Goal: Task Accomplishment & Management: Manage account settings

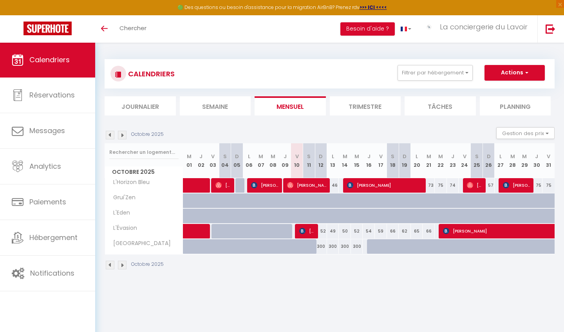
click at [308, 233] on span "[PERSON_NAME]" at bounding box center [307, 231] width 16 height 15
select select "OK"
select select "KO"
select select "1"
select select "0"
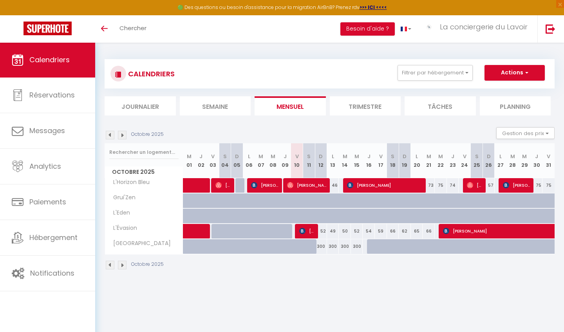
select select "1"
select select
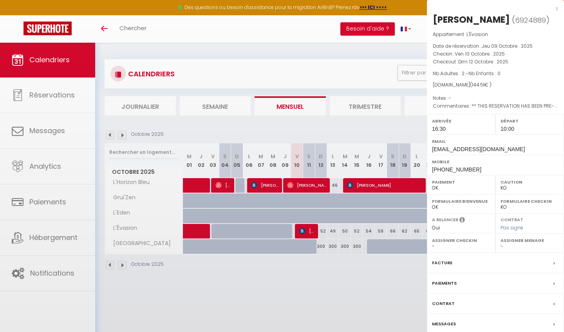
select select "29661"
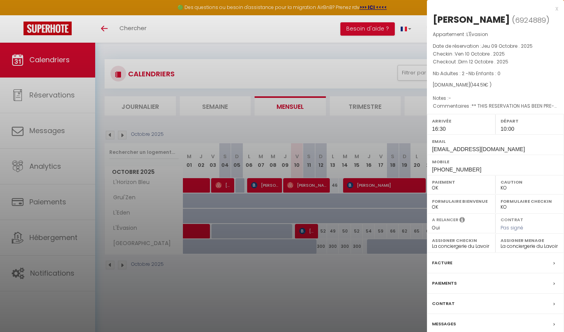
click at [556, 9] on div "x" at bounding box center [492, 8] width 131 height 9
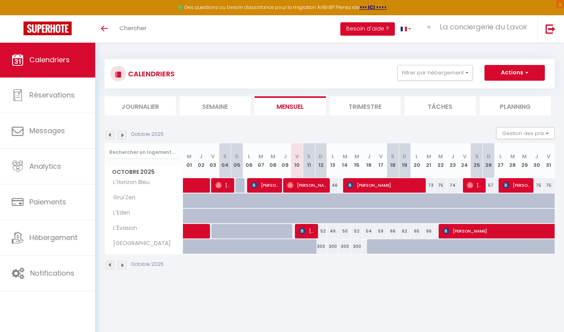
click at [266, 185] on span "[PERSON_NAME]" at bounding box center [265, 185] width 28 height 15
select select "OK"
select select
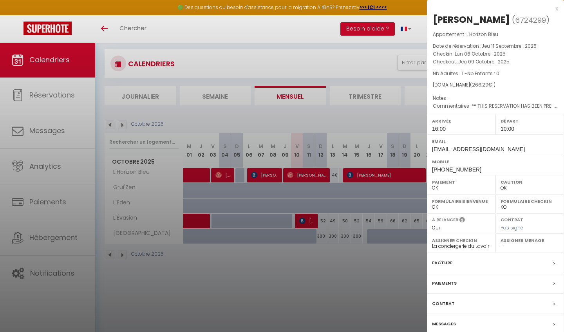
scroll to position [9, 0]
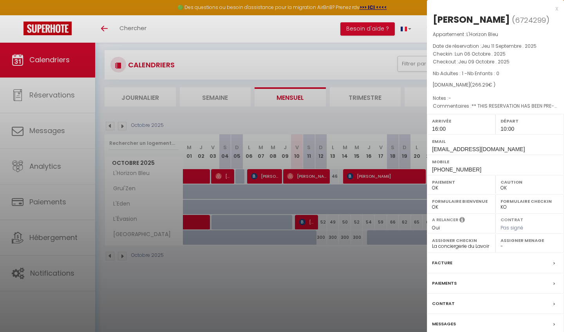
click at [449, 262] on label "Facture" at bounding box center [442, 263] width 20 height 8
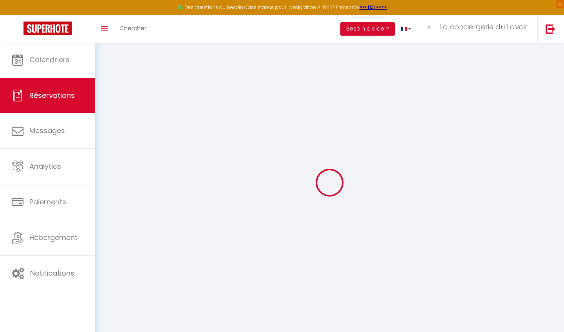
select select "service charge"
select select "cleaning"
select select
checkbox input "false"
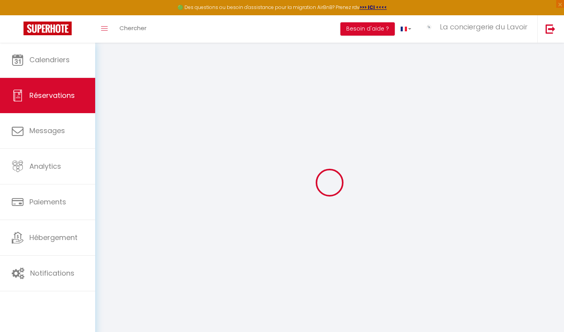
type textarea "** THIS RESERVATION HAS BEEN PRE-PAID ** BOOKING NOTE : Payment charge is EUR 3…"
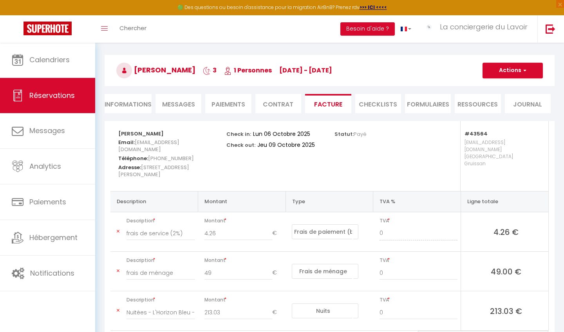
scroll to position [27, 0]
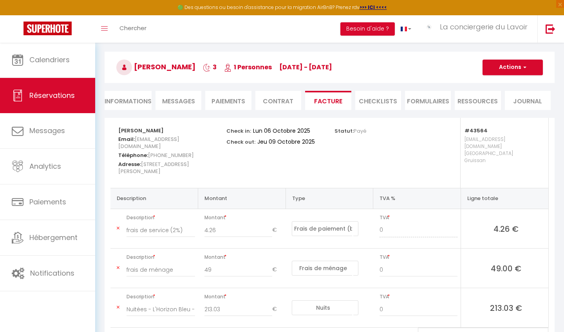
click at [515, 70] on button "Actions" at bounding box center [512, 68] width 60 height 16
click at [515, 103] on link "Envoyer la facture" at bounding box center [507, 105] width 66 height 10
type input "[EMAIL_ADDRESS][DOMAIN_NAME]"
select select "fr"
type input "Votre facture 6724299 - L'Horizon Bleu"
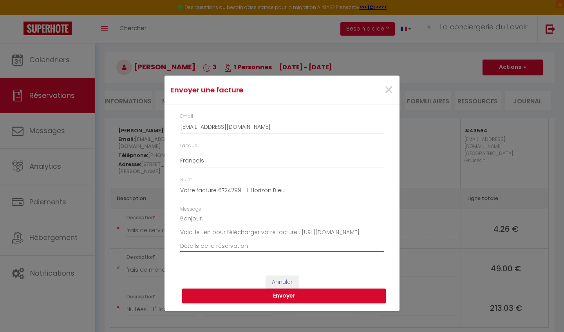
click at [309, 220] on textarea "Bonjour, Voici le lien pour télécharger votre facture : [URL][DOMAIN_NAME] Déta…" at bounding box center [282, 233] width 204 height 40
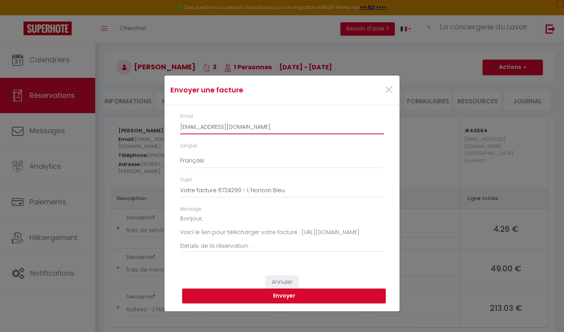
click at [303, 125] on input "[EMAIL_ADDRESS][DOMAIN_NAME]" at bounding box center [282, 127] width 204 height 14
click at [309, 203] on div "Sujet Votre facture 6724299 - L'Horizon Bleu" at bounding box center [282, 190] width 214 height 29
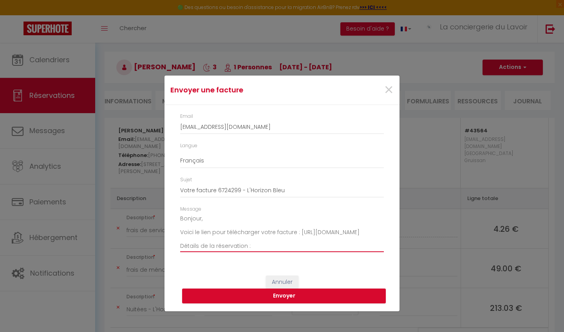
click at [291, 215] on textarea "Bonjour, Voici le lien pour télécharger votre facture : [URL][DOMAIN_NAME] Déta…" at bounding box center [282, 233] width 204 height 40
click at [228, 245] on textarea "Bonjour, Voici le lien pour télécharger votre facture : [URL][DOMAIN_NAME] Déta…" at bounding box center [282, 233] width 204 height 40
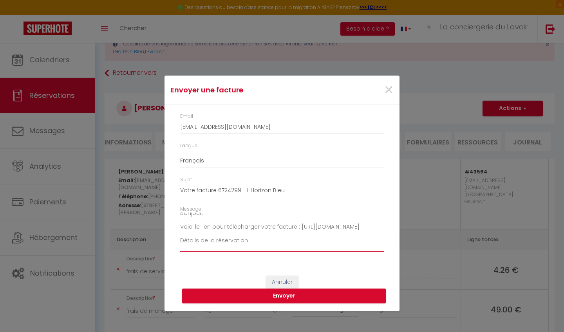
scroll to position [6, 0]
click at [302, 225] on textarea "Bonjour, Voici le lien pour télécharger votre facture : [URL][DOMAIN_NAME] Déta…" at bounding box center [282, 233] width 204 height 40
click at [206, 227] on textarea "Bonjour, Voici le lien pour télécharger votre facture : [URL][DOMAIN_NAME] Déta…" at bounding box center [282, 233] width 204 height 40
type textarea "Bonjour, Voici le lien pour télécharger votre facture : [URL][DOMAIN_NAME] Déta…"
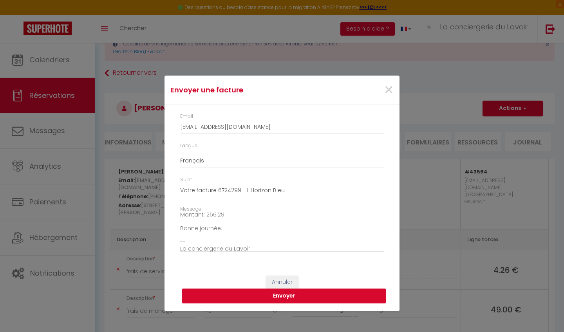
click at [283, 296] on button "Envoyer" at bounding box center [284, 296] width 204 height 15
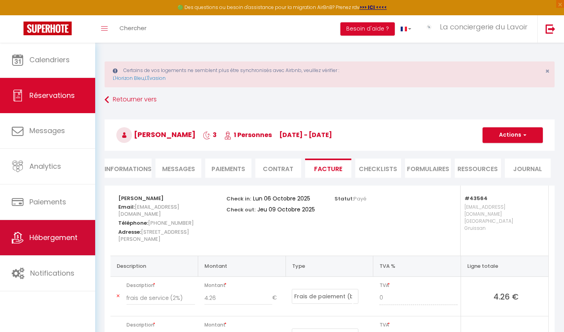
scroll to position [0, 0]
click at [52, 249] on link "Hébergement" at bounding box center [47, 237] width 95 height 35
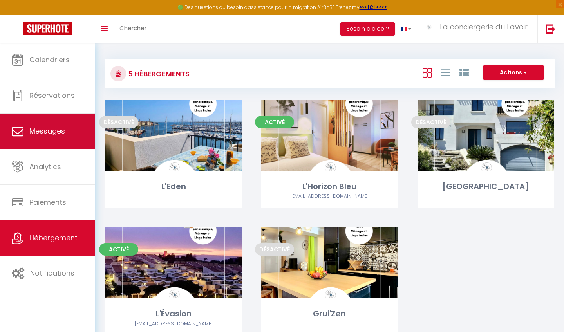
click at [42, 134] on span "Messages" at bounding box center [47, 131] width 36 height 10
select select "message"
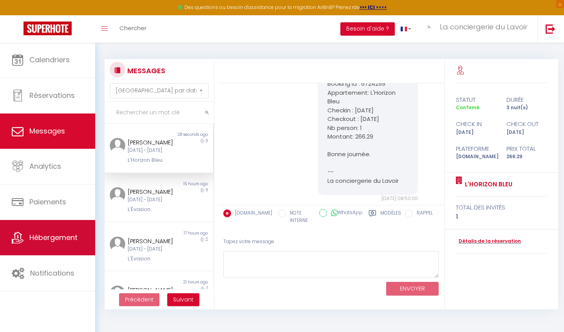
scroll to position [4876, 0]
click at [49, 240] on span "Hébergement" at bounding box center [53, 238] width 48 height 10
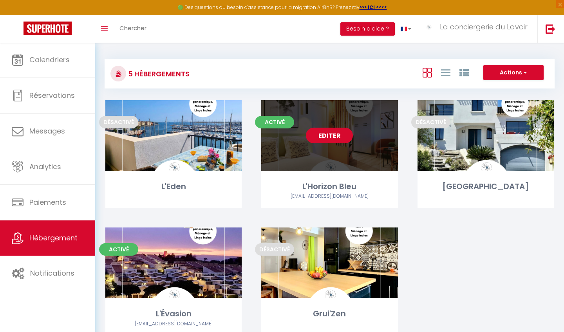
click at [315, 140] on link "Editer" at bounding box center [329, 136] width 47 height 16
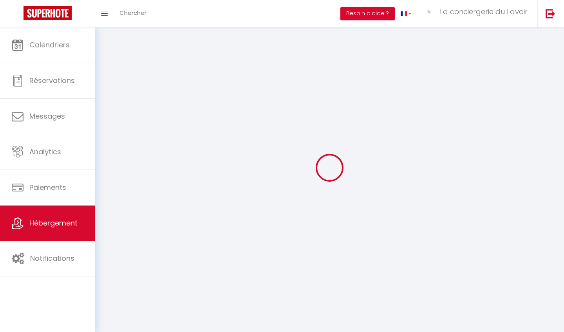
select select "1"
select select "28"
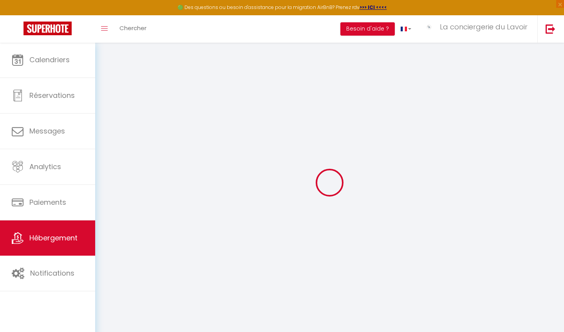
select select
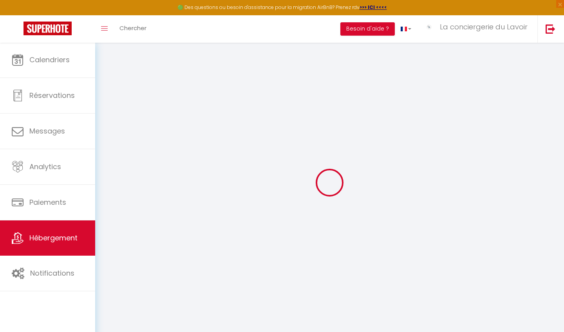
select select
checkbox input "false"
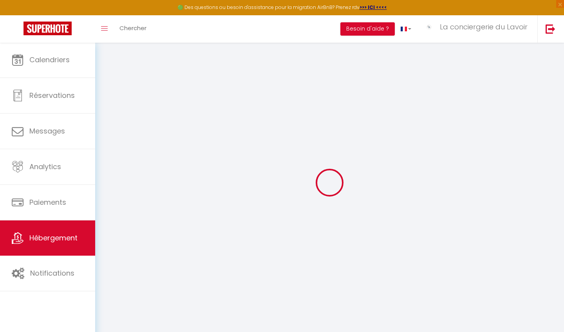
select select
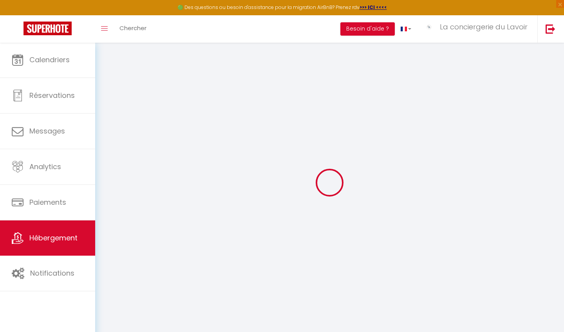
select select
checkbox input "false"
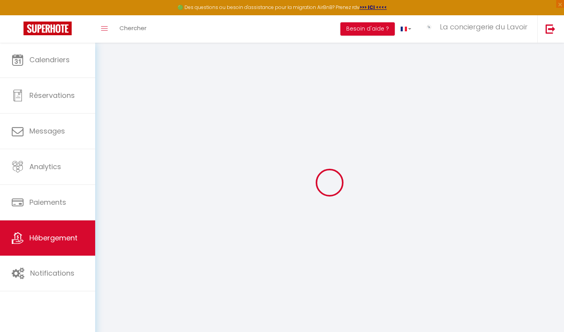
checkbox input "false"
select select
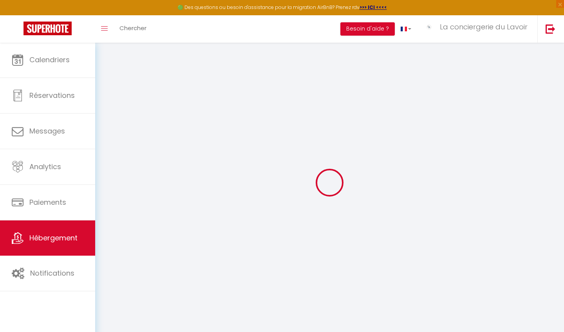
select select
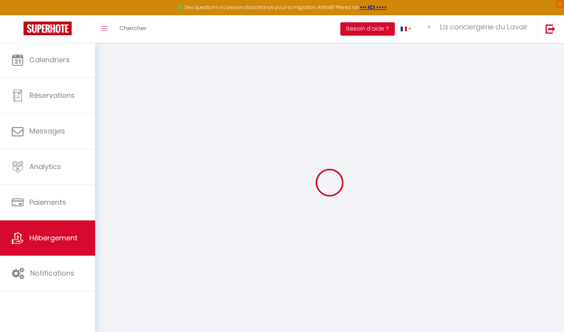
checkbox input "false"
select select
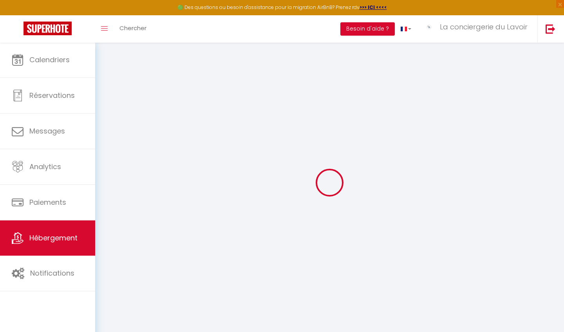
select select
type input "L'Horizon Bleu"
type input "Sci"
type input "GRUISSIMMO"
type input "4 rampe du Pech des moulins"
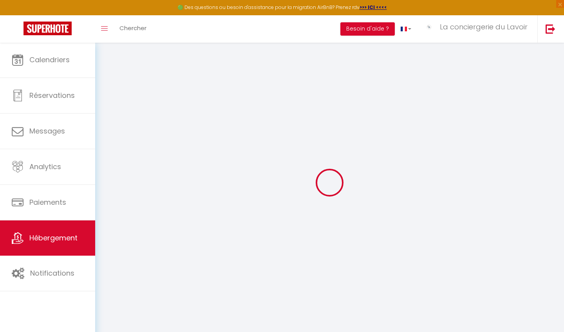
type input "11430"
type input "GRUISSAN"
select select "condominium"
select select "2"
select select "0"
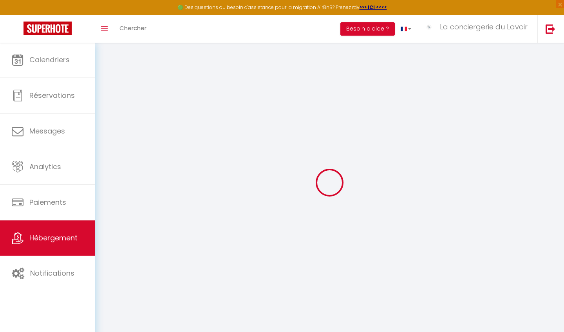
type input "49"
type input "3.6"
type input "4"
type input "400"
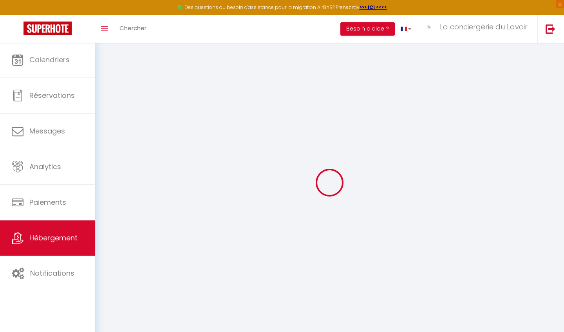
select select
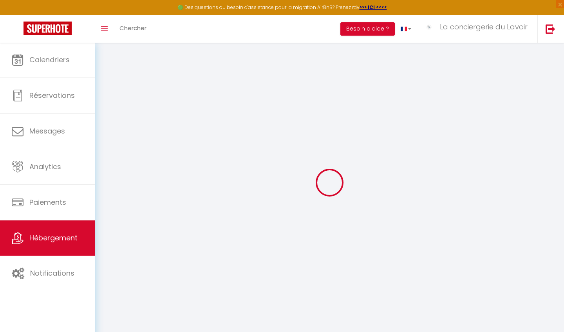
type input "[GEOGRAPHIC_DATA]"
type input "11430"
type input "Gruissan"
type input "[EMAIL_ADDRESS][DOMAIN_NAME]"
select select "8441"
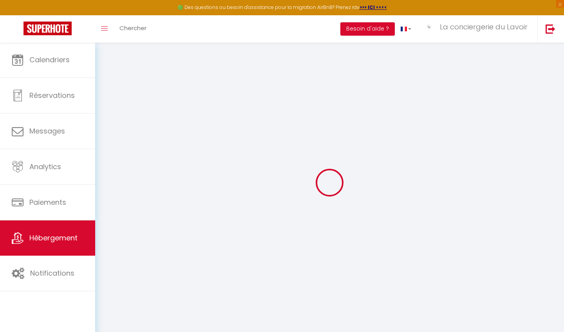
checkbox input "false"
checkbox input "true"
checkbox input "false"
radio input "true"
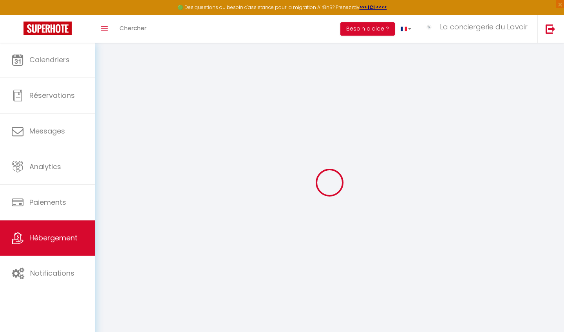
type input "0"
select select
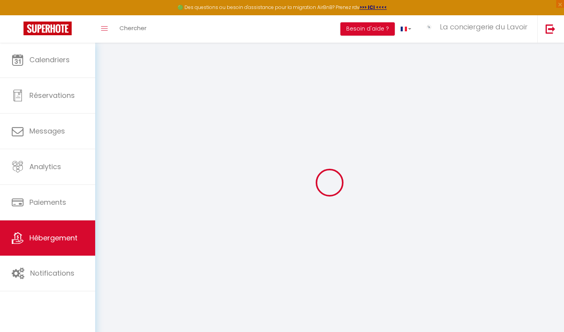
select select
checkbox input "false"
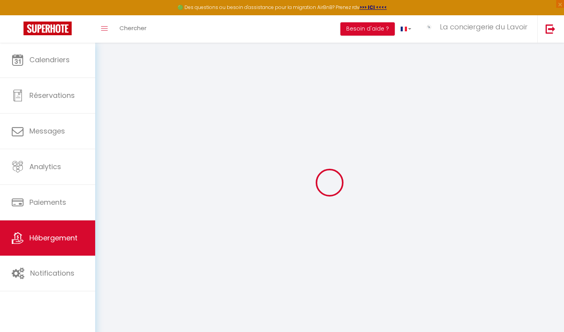
checkbox input "true"
checkbox input "false"
select select "29661"
checkbox input "false"
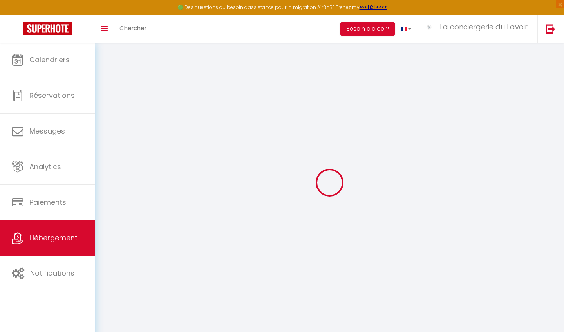
checkbox input "true"
checkbox input "false"
checkbox input "true"
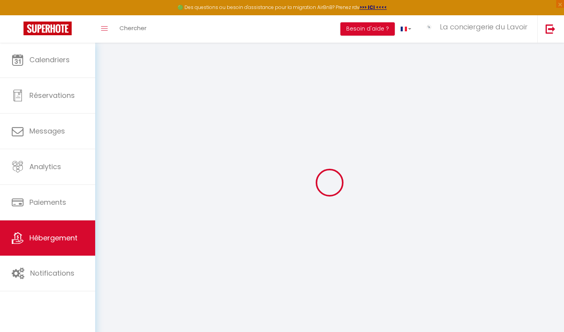
checkbox input "true"
checkbox input "false"
select select "16:00"
select select "22:00"
select select "10:00"
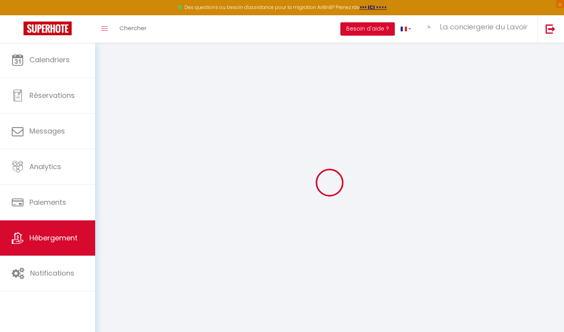
select select "30"
select select "120"
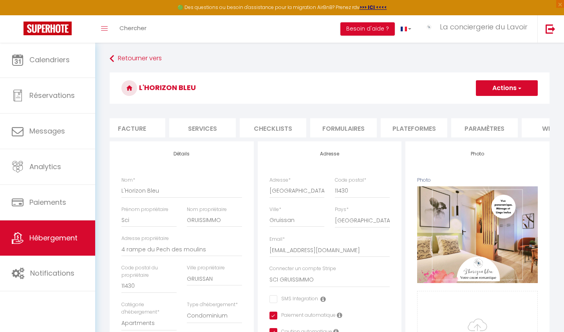
scroll to position [0, 161]
click at [414, 127] on li "Plateformes" at bounding box center [405, 127] width 67 height 19
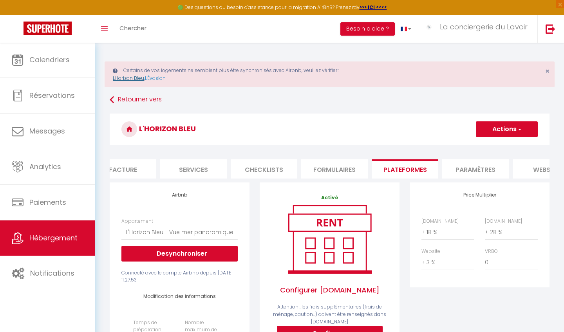
click at [126, 80] on link "L'Horizon Bleu" at bounding box center [128, 78] width 31 height 7
click at [115, 70] on icon at bounding box center [115, 70] width 5 height 5
click at [128, 80] on link "L'Horizon Bleu" at bounding box center [128, 78] width 31 height 7
click at [155, 80] on link "L'Évasion" at bounding box center [155, 78] width 21 height 7
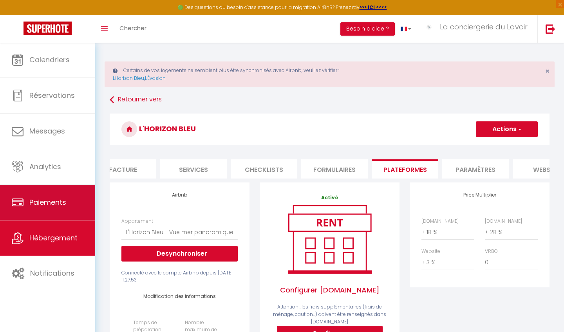
click at [50, 204] on span "Paiements" at bounding box center [47, 202] width 37 height 10
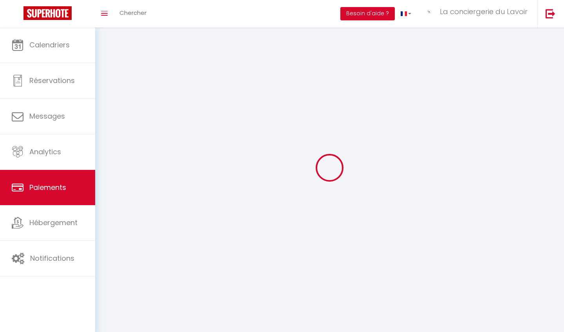
select select "2"
select select "0"
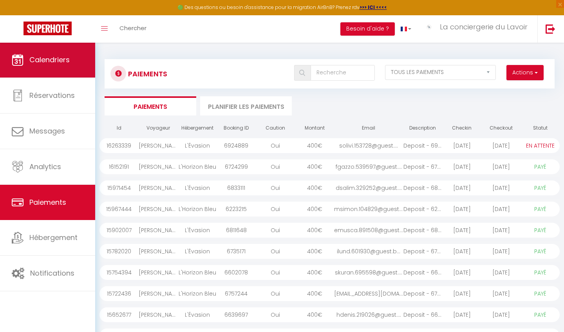
click at [51, 70] on link "Calendriers" at bounding box center [47, 59] width 95 height 35
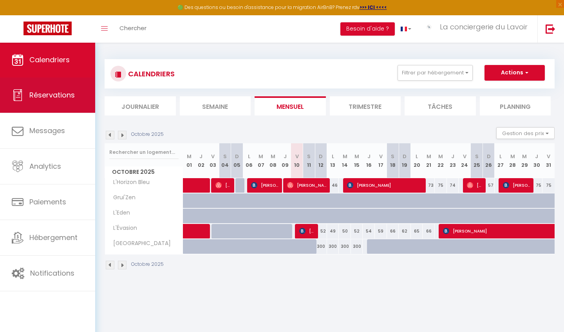
click at [52, 91] on span "Réservations" at bounding box center [51, 95] width 45 height 10
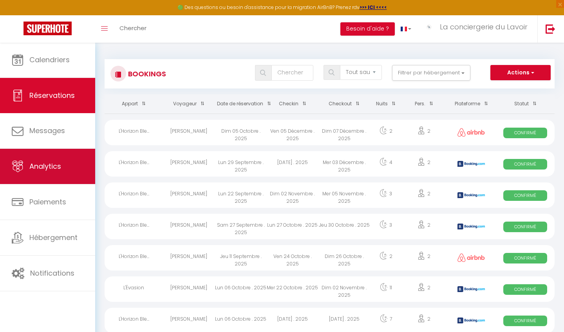
click at [48, 162] on span "Analytics" at bounding box center [45, 166] width 32 height 10
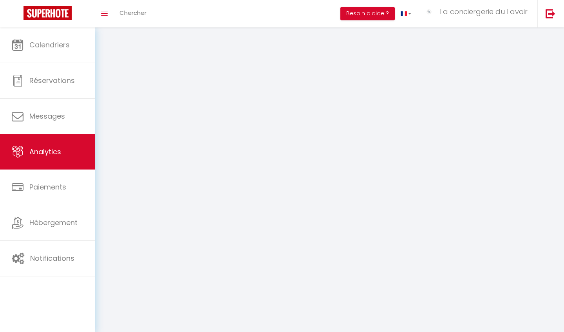
select select "2025"
select select "10"
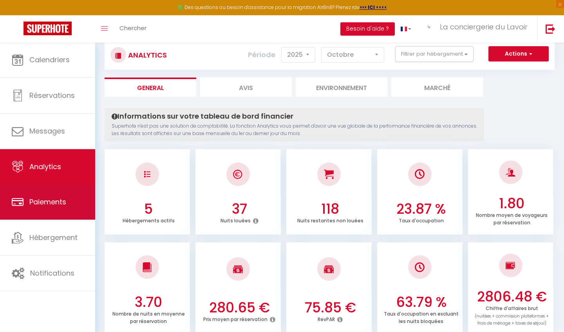
scroll to position [20, 0]
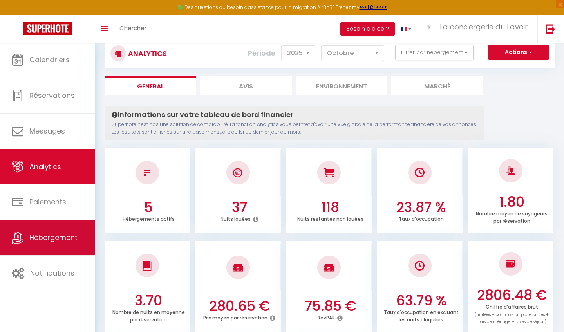
click at [60, 235] on span "Hébergement" at bounding box center [53, 238] width 48 height 10
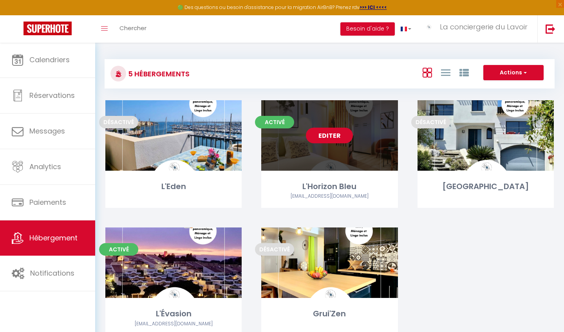
click at [327, 136] on link "Editer" at bounding box center [329, 136] width 47 height 16
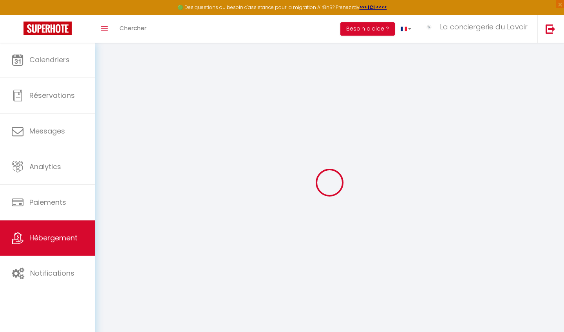
select select
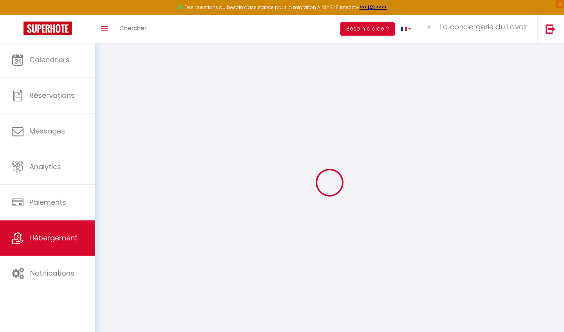
select select
checkbox input "false"
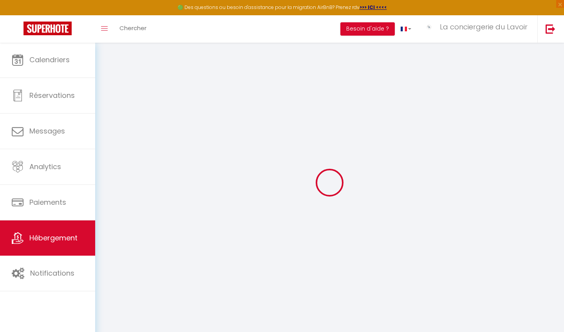
select select
select select "+ 18 %"
select select "+ 28 %"
select select "+ 3 %"
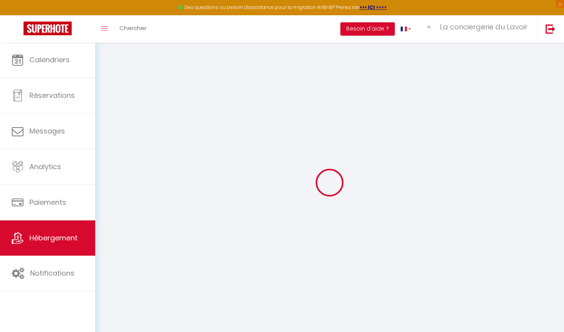
select select "19707-1160686740443204545"
checkbox input "false"
checkbox input "true"
checkbox input "false"
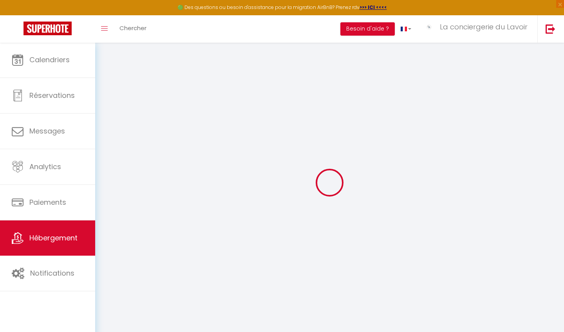
select select "EUR"
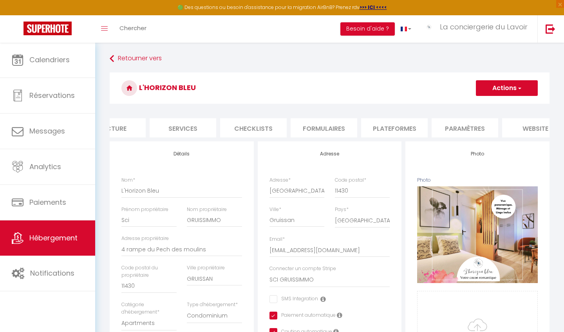
scroll to position [0, 184]
click at [389, 128] on li "Plateformes" at bounding box center [381, 127] width 67 height 19
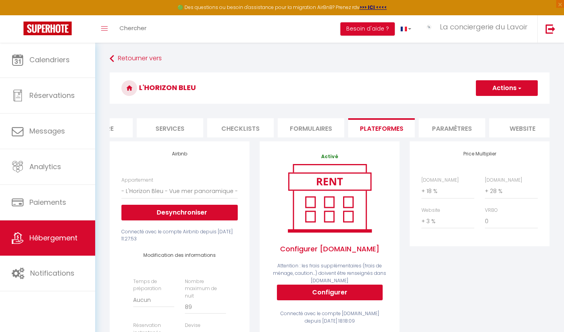
click at [314, 127] on li "Formulaires" at bounding box center [311, 127] width 67 height 19
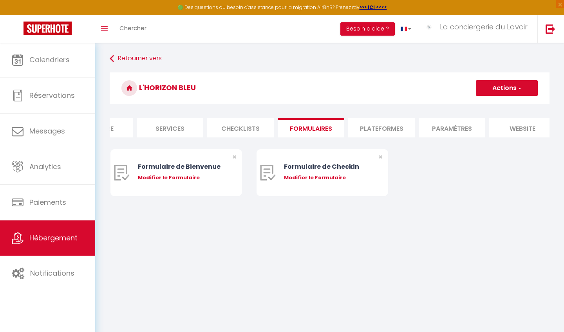
click at [233, 123] on li "Checklists" at bounding box center [240, 127] width 67 height 19
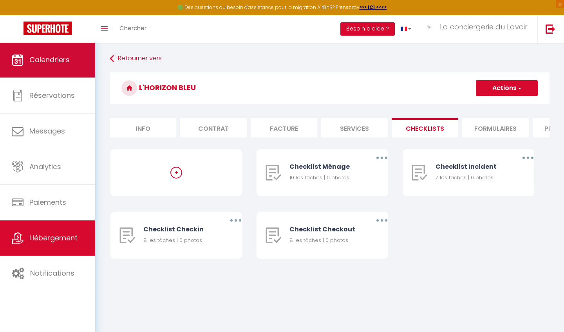
click at [39, 63] on span "Calendriers" at bounding box center [49, 60] width 40 height 10
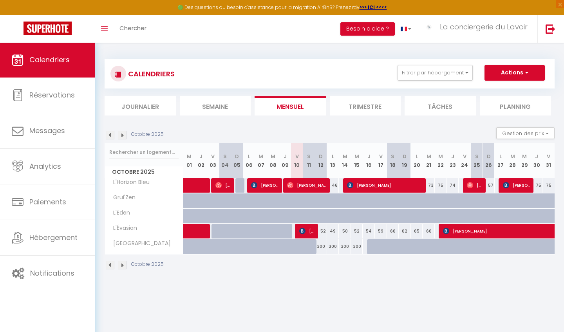
click at [312, 233] on span "[PERSON_NAME]" at bounding box center [307, 231] width 16 height 15
select select "OK"
select select "KO"
select select "1"
select select "0"
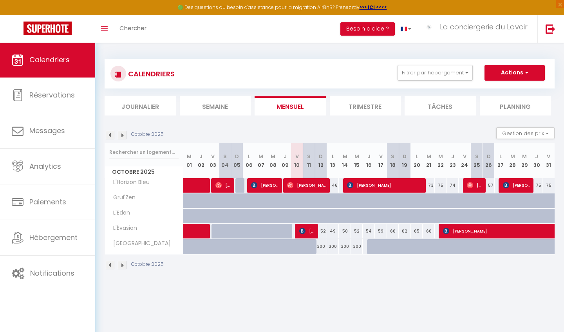
select select "1"
select select
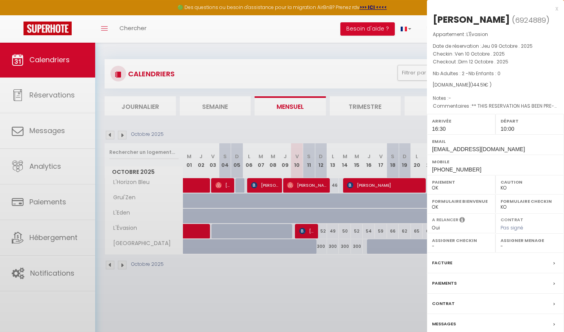
select select "29661"
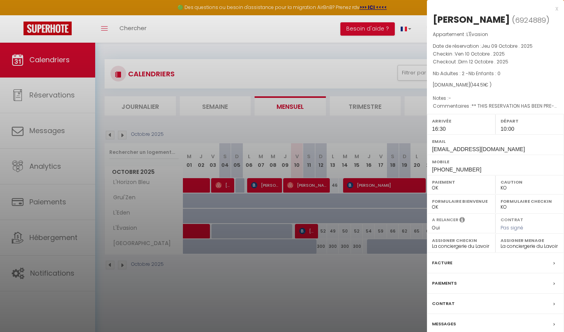
click at [280, 270] on div at bounding box center [282, 166] width 564 height 332
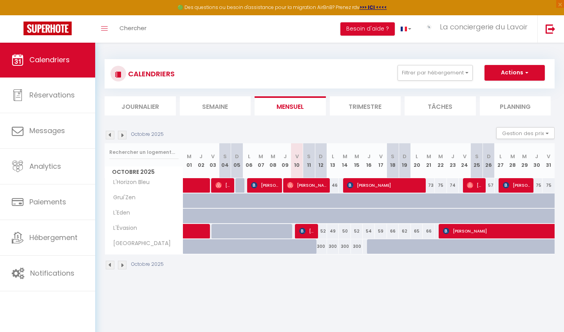
click at [311, 228] on span "[PERSON_NAME]" at bounding box center [307, 231] width 16 height 15
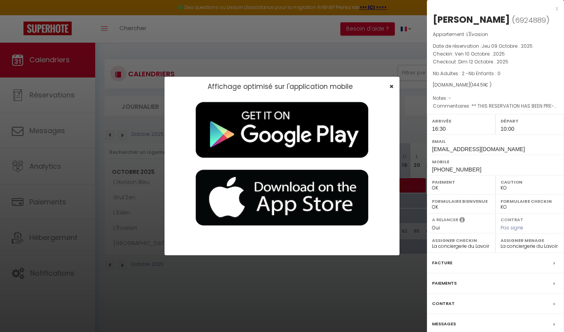
click at [391, 87] on span "×" at bounding box center [391, 86] width 4 height 10
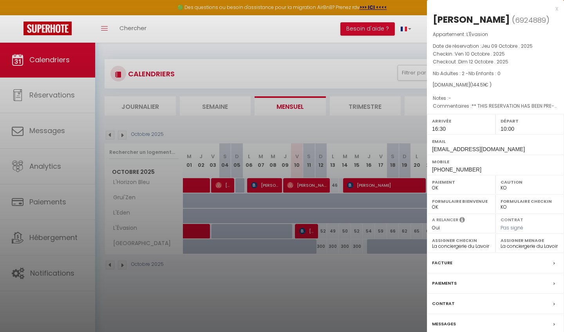
click at [555, 8] on div "x" at bounding box center [492, 8] width 131 height 9
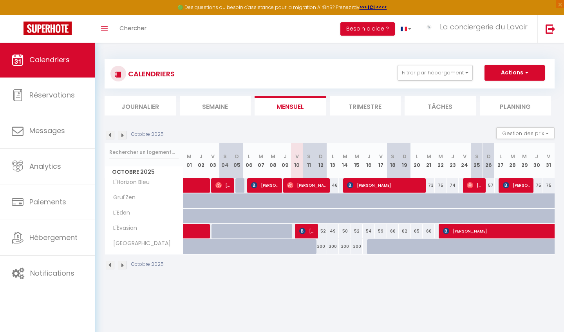
click at [390, 186] on span "[PERSON_NAME]" at bounding box center [385, 185] width 77 height 15
select select
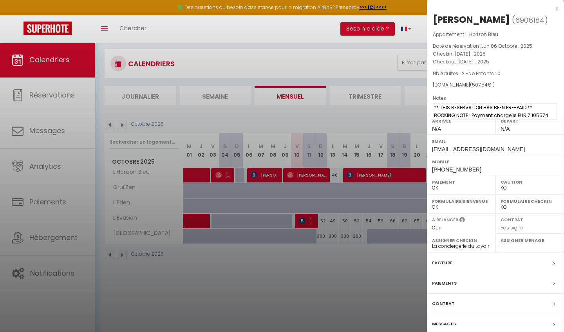
scroll to position [9, 0]
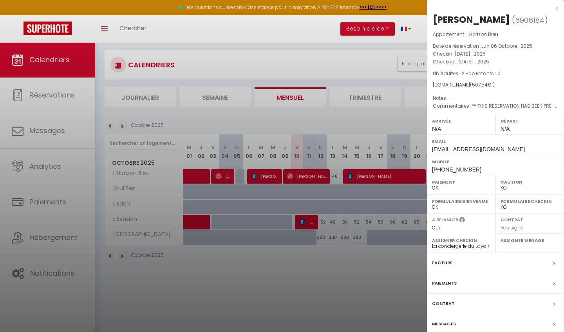
click at [556, 9] on div "x" at bounding box center [492, 8] width 131 height 9
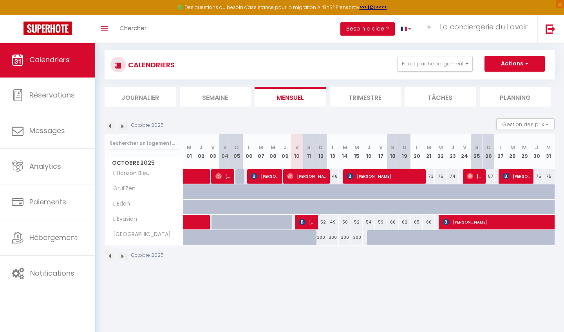
click at [491, 222] on span "[PERSON_NAME]" at bounding box center [542, 222] width 198 height 15
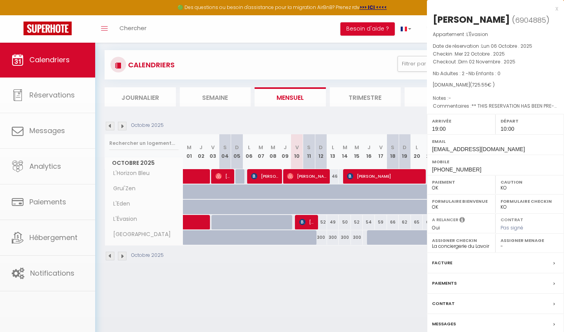
select select "1"
select select "29661"
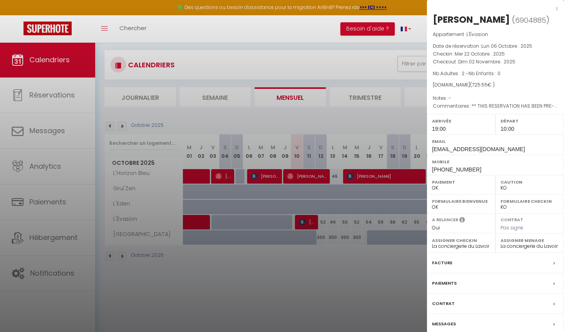
click at [556, 10] on div "x" at bounding box center [492, 8] width 131 height 9
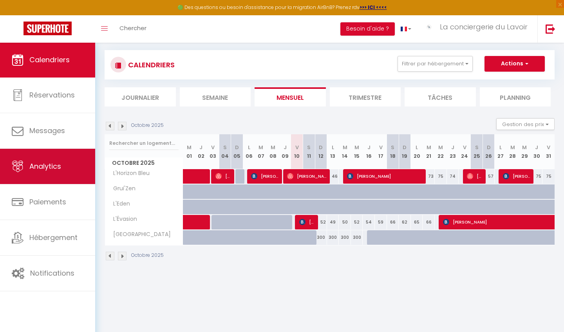
click at [49, 166] on span "Analytics" at bounding box center [45, 166] width 32 height 10
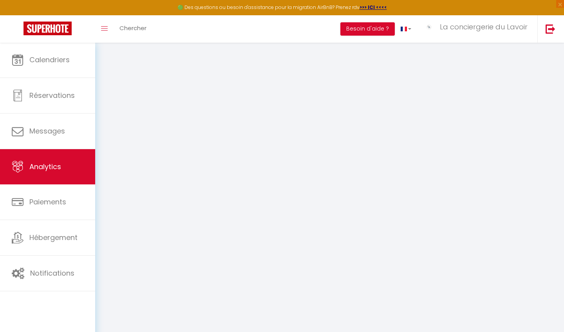
select select "2025"
select select "10"
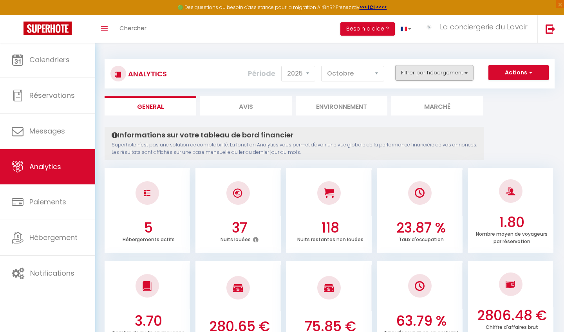
click at [439, 72] on button "Filtrer par hébergement" at bounding box center [434, 73] width 78 height 16
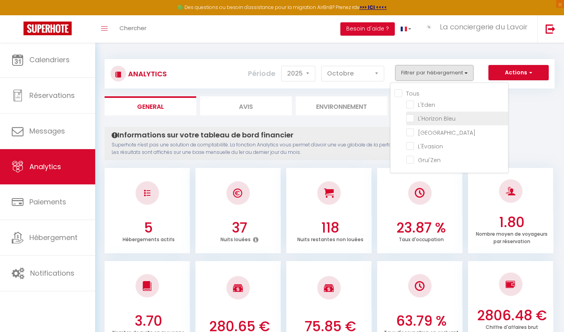
click at [412, 117] on Bleu "checkbox" at bounding box center [457, 118] width 102 height 8
checkbox Bleu "true"
checkbox input "false"
checkbox ELISSE "false"
checkbox input "false"
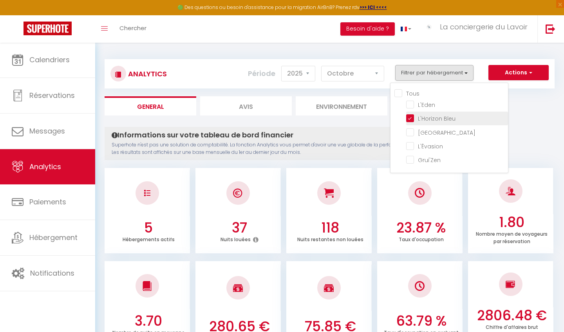
checkbox input "false"
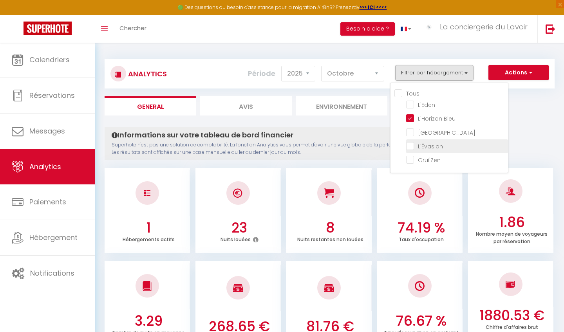
checkbox input "false"
checkbox ELISSE "false"
checkbox input "false"
click at [411, 146] on input "checkbox" at bounding box center [457, 146] width 102 height 8
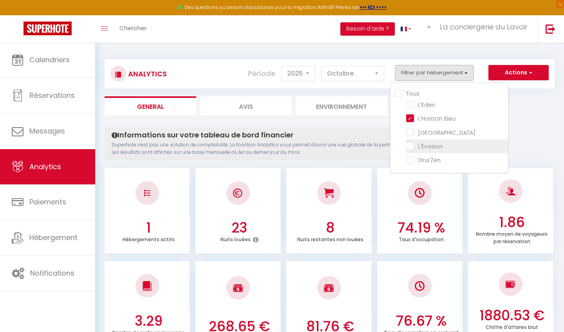
checkbox input "true"
checkbox input "false"
checkbox ELISSE "false"
checkbox input "false"
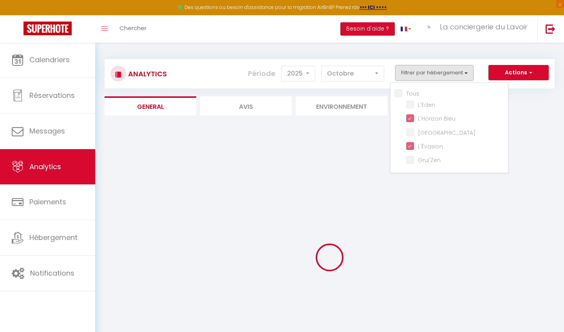
checkbox input "false"
checkbox ELISSE "false"
checkbox input "false"
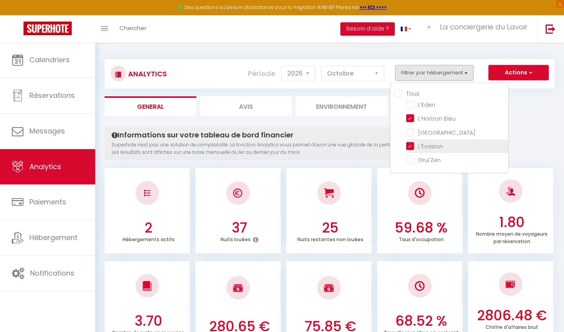
click at [410, 144] on input "checkbox" at bounding box center [457, 146] width 102 height 8
checkbox input "false"
checkbox ELISSE "false"
checkbox input "false"
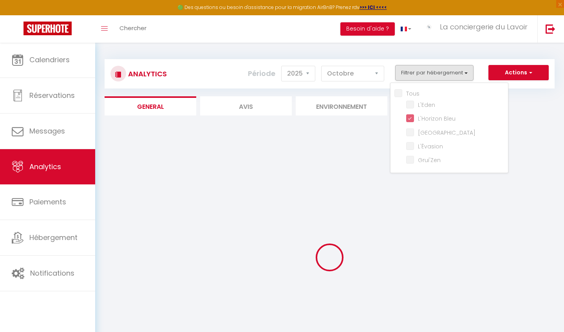
checkbox input "false"
checkbox ELISSE "false"
checkbox input "false"
